Goal: Task Accomplishment & Management: Manage account settings

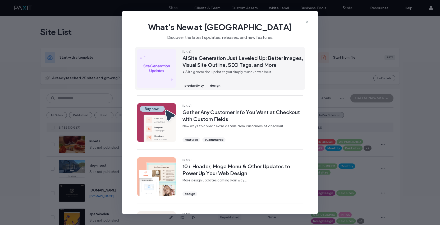
click at [270, 63] on span "AI Site Generation Just Leveled Up: Better Images, Visual Site Outline, SEO Tag…" at bounding box center [242, 62] width 120 height 14
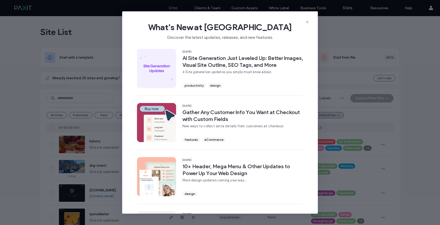
click at [307, 19] on div "What's New at Duda Discover the latest updates, releases, and new features." at bounding box center [219, 28] width 195 height 35
click at [306, 22] on icon at bounding box center [307, 22] width 4 height 4
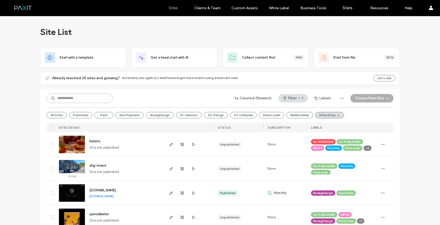
click at [90, 97] on input at bounding box center [79, 99] width 66 height 10
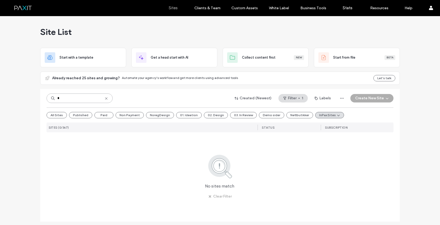
type input "*"
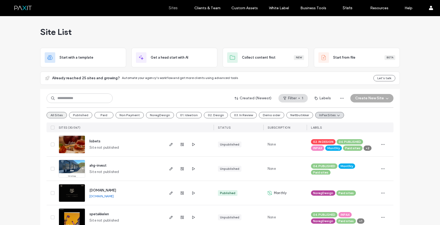
click at [57, 116] on button "All Sites" at bounding box center [56, 115] width 20 height 6
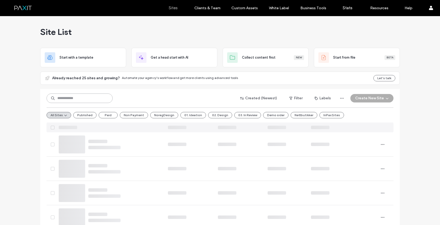
click at [72, 100] on input at bounding box center [79, 99] width 66 height 10
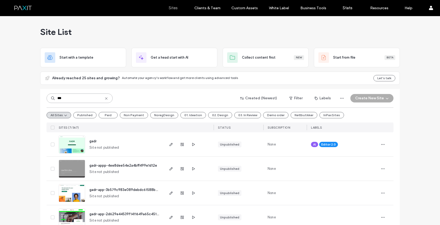
type input "***"
click at [52, 145] on icon at bounding box center [53, 145] width 2 height 2
click at [71, 97] on button "Assign Labels" at bounding box center [65, 98] width 38 height 8
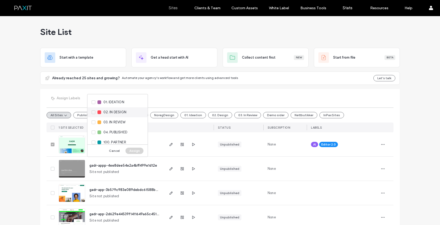
scroll to position [11, 0]
click at [118, 114] on div "02. IN DESIGN" at bounding box center [117, 111] width 60 height 10
click at [115, 110] on div "INPAX" at bounding box center [117, 109] width 60 height 10
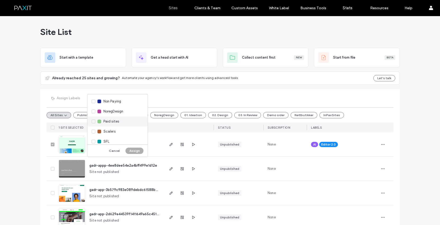
click at [114, 121] on span "Paid sites" at bounding box center [111, 121] width 16 height 5
click at [129, 151] on button "Assign" at bounding box center [134, 151] width 18 height 6
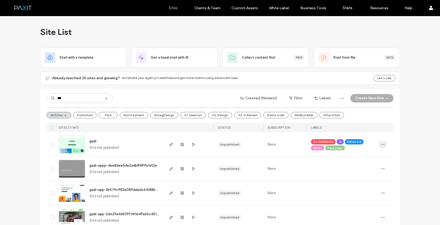
click at [380, 143] on icon "button" at bounding box center [382, 144] width 4 height 4
click at [403, 134] on div "Site List Start with a template Get a head start with AI Collect content first …" at bounding box center [220, 162] width 440 height 293
click at [169, 144] on use "button" at bounding box center [170, 144] width 3 height 3
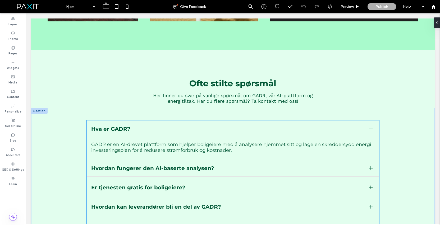
scroll to position [2006, 0]
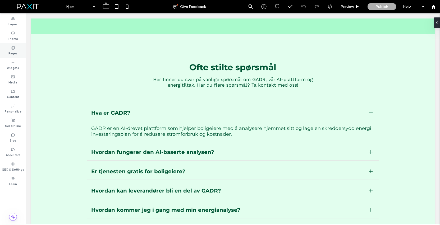
click at [14, 50] on icon at bounding box center [13, 48] width 4 height 4
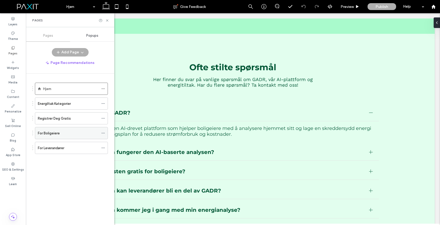
click at [69, 131] on div "For Boligeiere" at bounding box center [68, 134] width 61 height 6
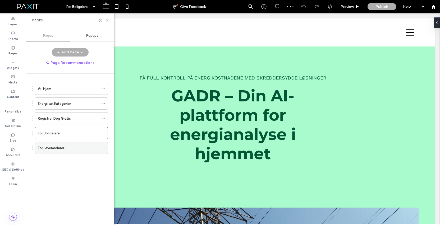
click at [67, 145] on div "For Leverandører" at bounding box center [68, 148] width 61 height 12
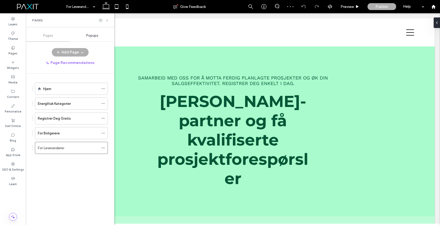
click at [106, 21] on icon at bounding box center [107, 20] width 4 height 4
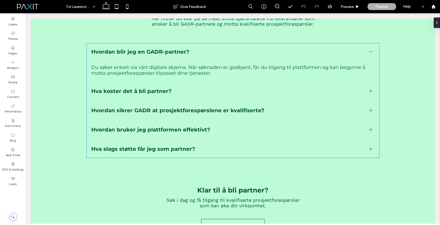
scroll to position [951, 0]
